Goal: Task Accomplishment & Management: Complete application form

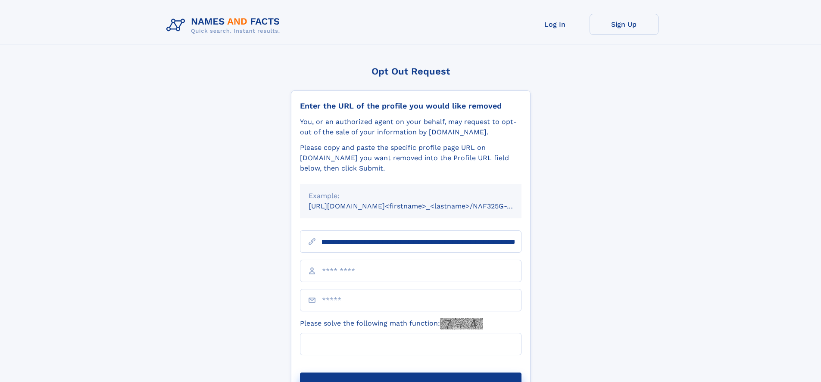
scroll to position [0, 115]
type input "**********"
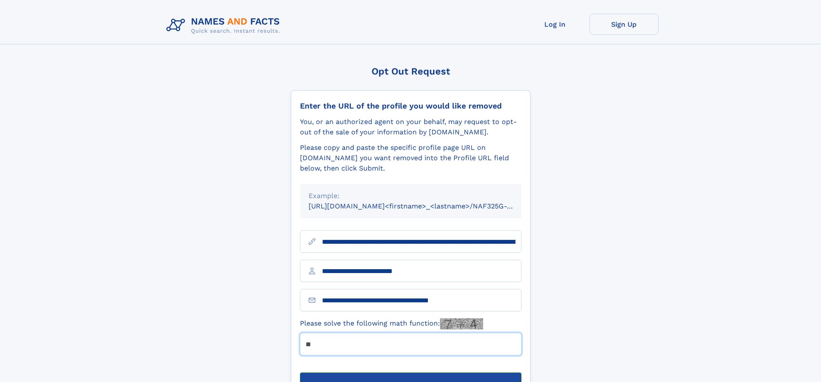
type input "**"
click at [410, 373] on button "Submit Opt Out Request" at bounding box center [410, 387] width 221 height 28
